Goal: Navigation & Orientation: Find specific page/section

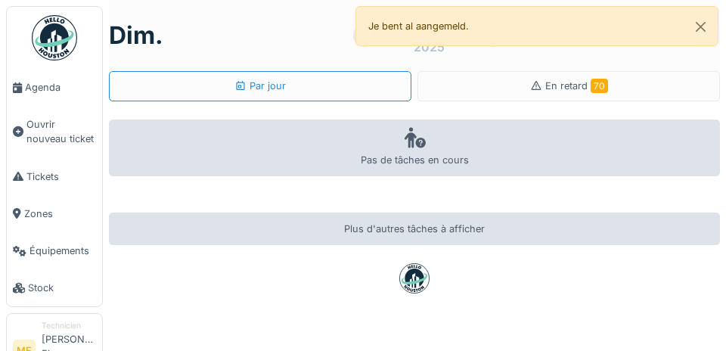
click at [35, 84] on span "Agenda" at bounding box center [60, 87] width 71 height 14
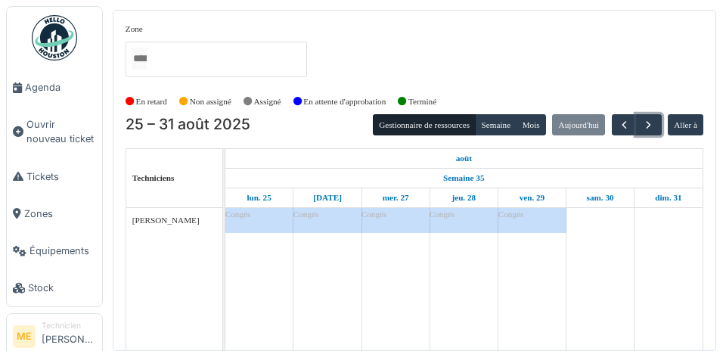
click at [651, 122] on span "button" at bounding box center [648, 125] width 13 height 13
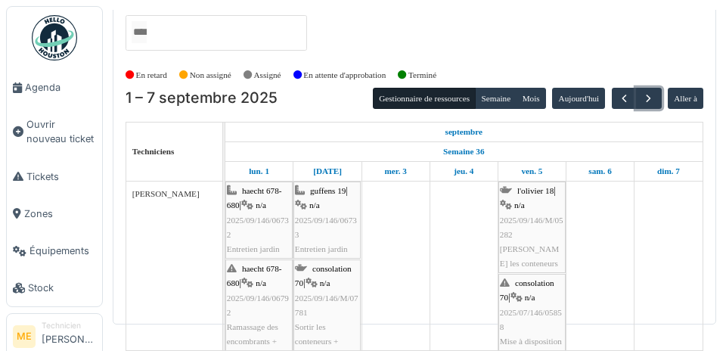
scroll to position [66, 0]
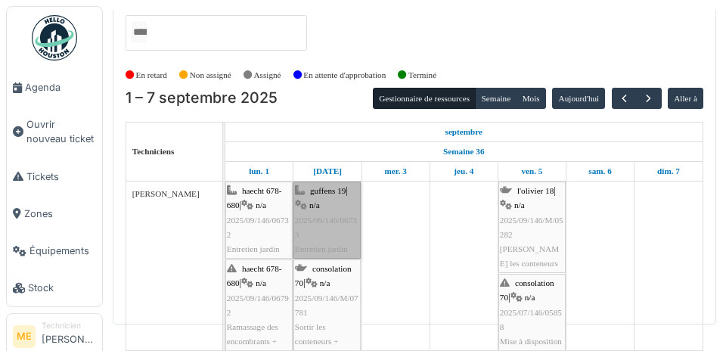
click at [322, 181] on link "guffens 19 | n/a 2025/09/146/06733 Entretien jardin" at bounding box center [326, 219] width 67 height 77
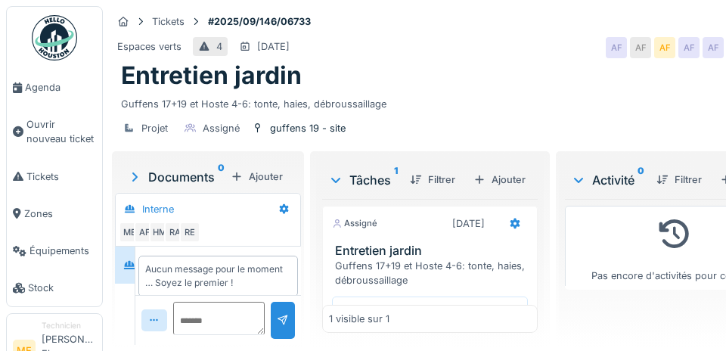
click at [147, 243] on div "AF" at bounding box center [144, 232] width 21 height 21
click at [33, 93] on span "Agenda" at bounding box center [60, 87] width 71 height 14
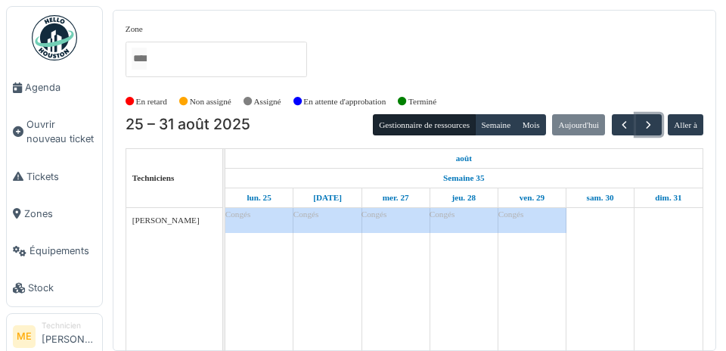
click at [648, 125] on span "button" at bounding box center [648, 125] width 13 height 13
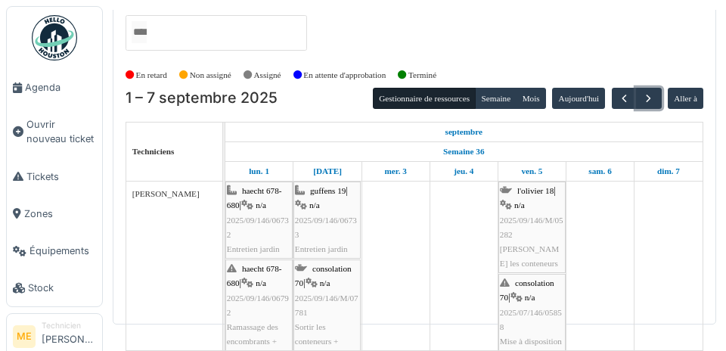
scroll to position [78, 0]
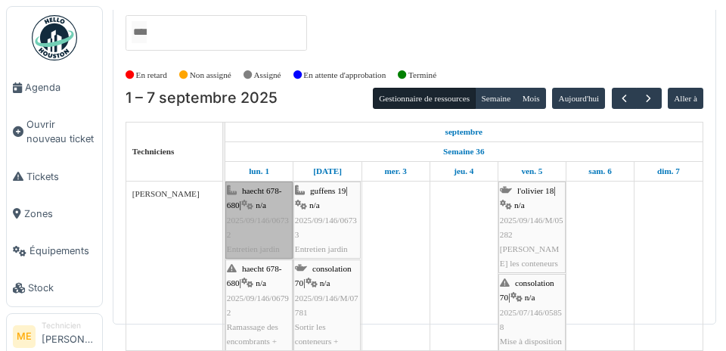
click at [260, 181] on link "haecht 678-680 | n/a 2025/09/146/06732 Entretien jardin" at bounding box center [258, 219] width 67 height 77
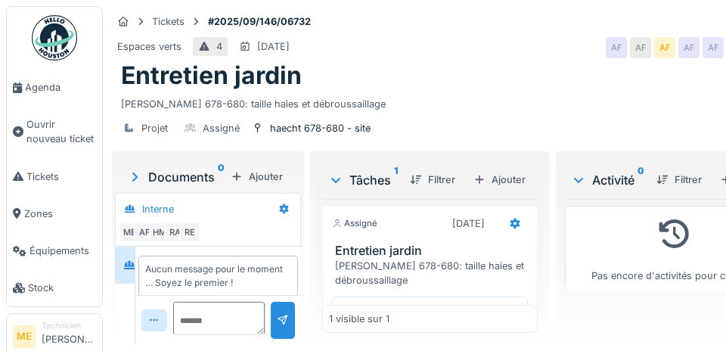
click at [33, 87] on span "Agenda" at bounding box center [60, 87] width 71 height 14
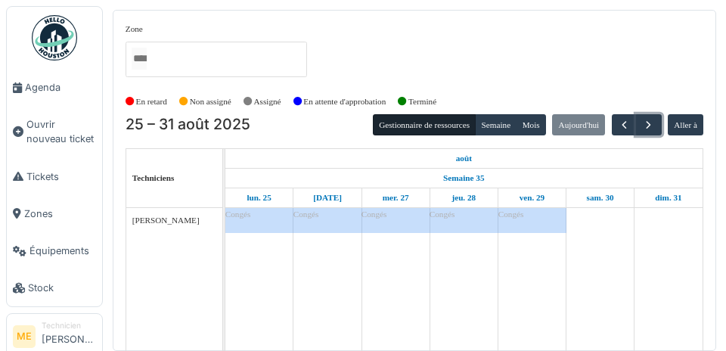
click at [650, 123] on span "button" at bounding box center [648, 125] width 13 height 13
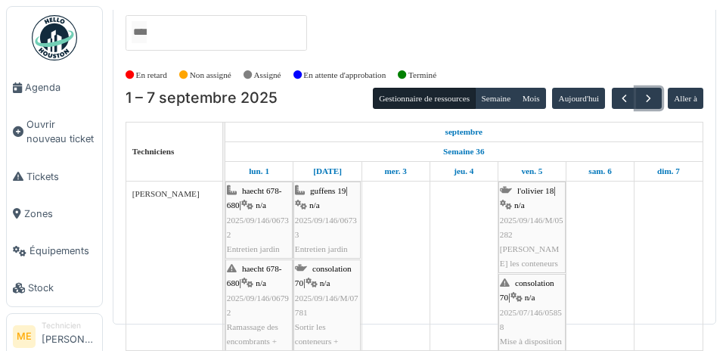
scroll to position [80, 0]
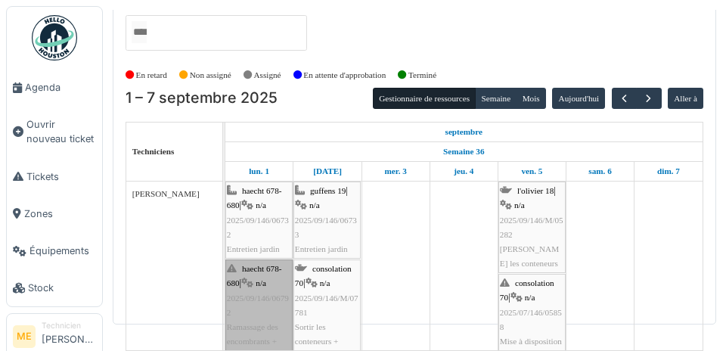
click at [256, 271] on link "haecht 678-680 | n/a 2025/09/146/06792 Ramassage des encombrants + donner le no…" at bounding box center [258, 319] width 67 height 121
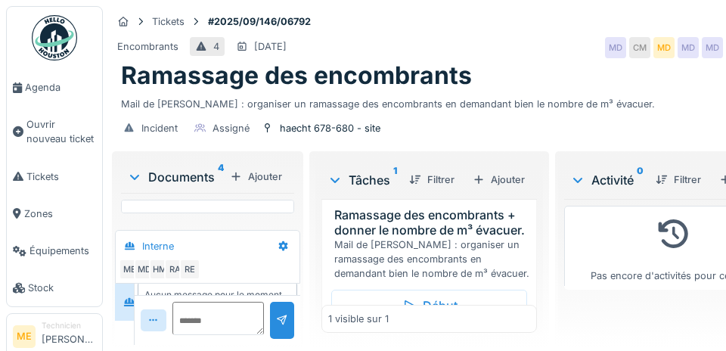
scroll to position [76, 0]
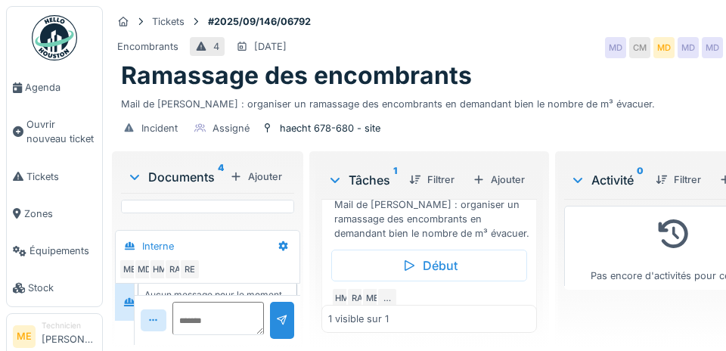
click at [33, 177] on span "Tickets" at bounding box center [61, 176] width 70 height 14
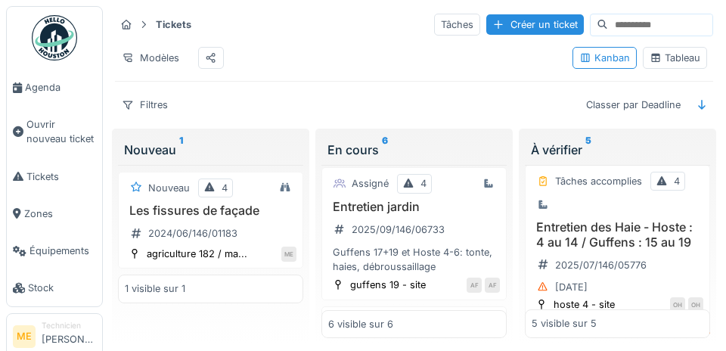
scroll to position [430, 0]
